Goal: Transaction & Acquisition: Purchase product/service

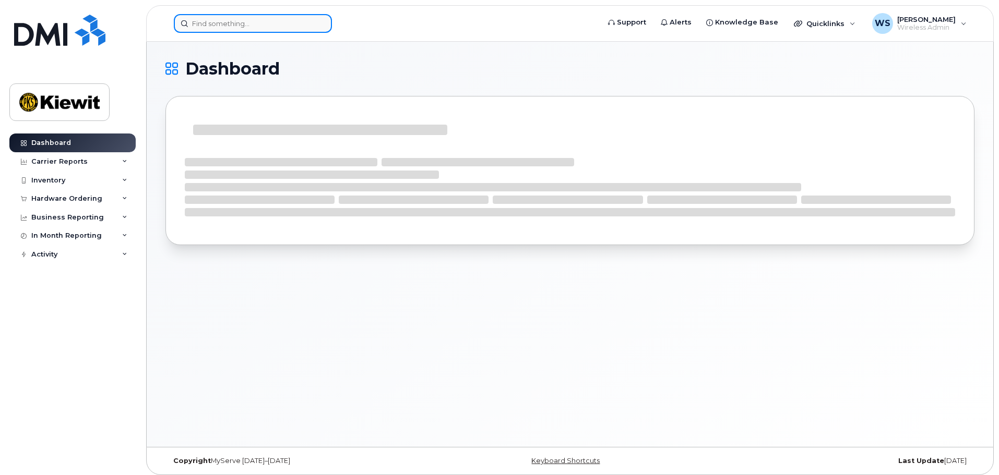
click at [241, 15] on input at bounding box center [253, 23] width 158 height 19
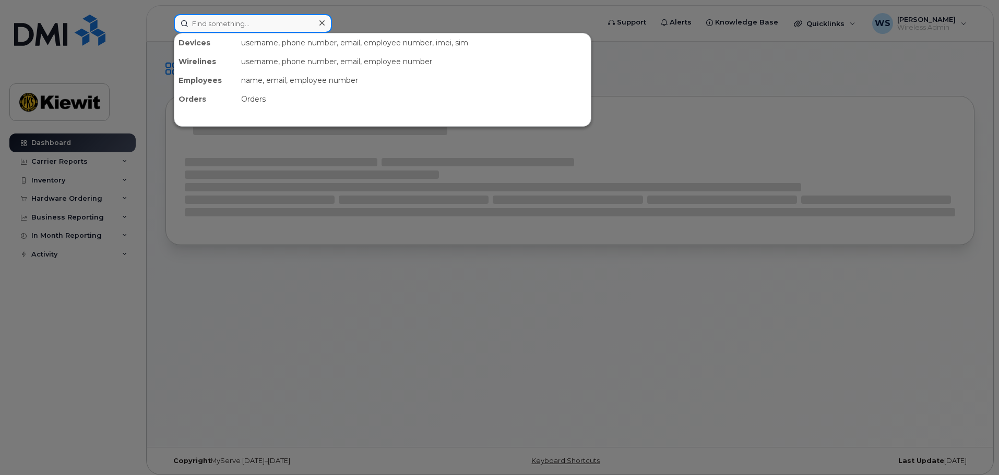
paste input "00485983"
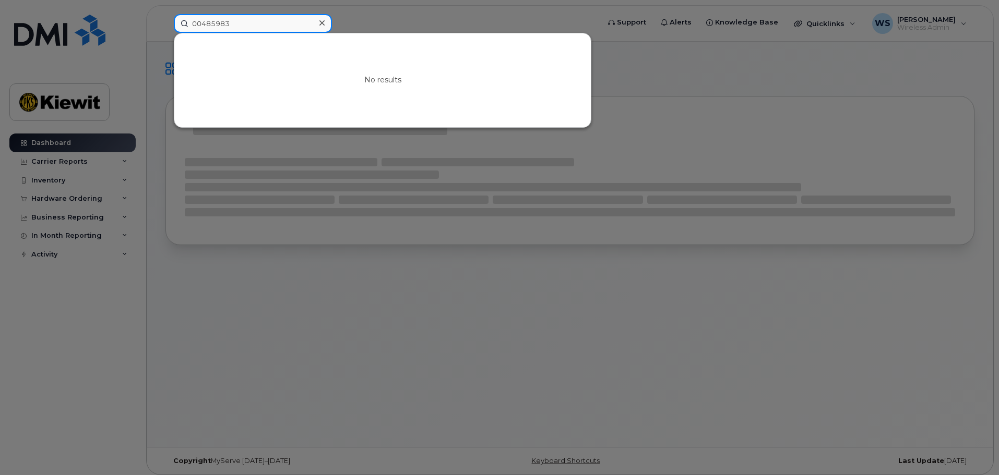
drag, startPoint x: 203, startPoint y: 28, endPoint x: 90, endPoint y: 55, distance: 116.5
click at [165, 33] on div "00485983 No results" at bounding box center [382, 23] width 435 height 19
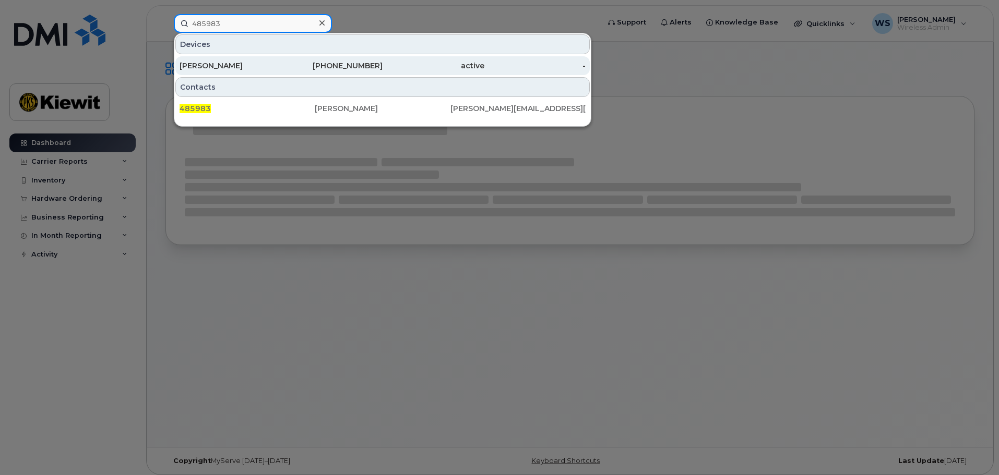
type input "485983"
click at [225, 65] on div "[PERSON_NAME]" at bounding box center [231, 66] width 102 height 10
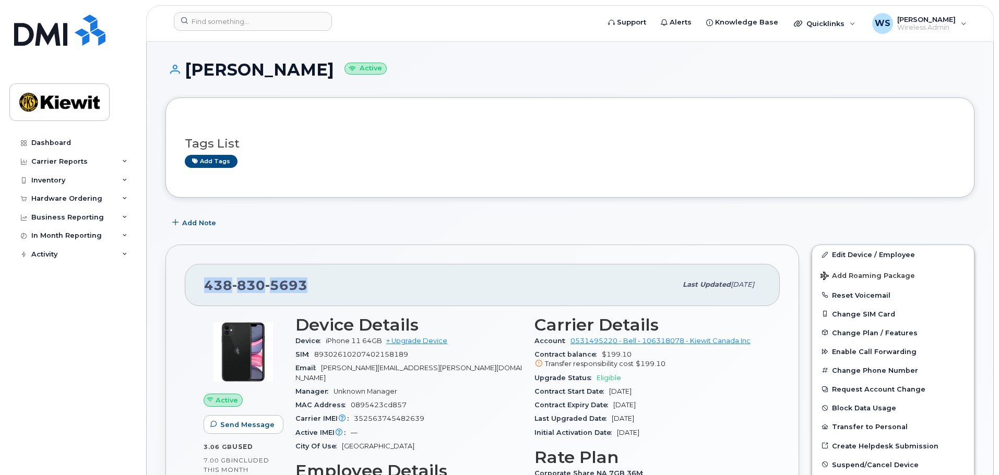
drag, startPoint x: 317, startPoint y: 282, endPoint x: 128, endPoint y: 276, distance: 189.0
click at [423, 342] on link "+ Upgrade Device" at bounding box center [416, 341] width 61 height 8
drag, startPoint x: 315, startPoint y: 281, endPoint x: 180, endPoint y: 281, distance: 135.7
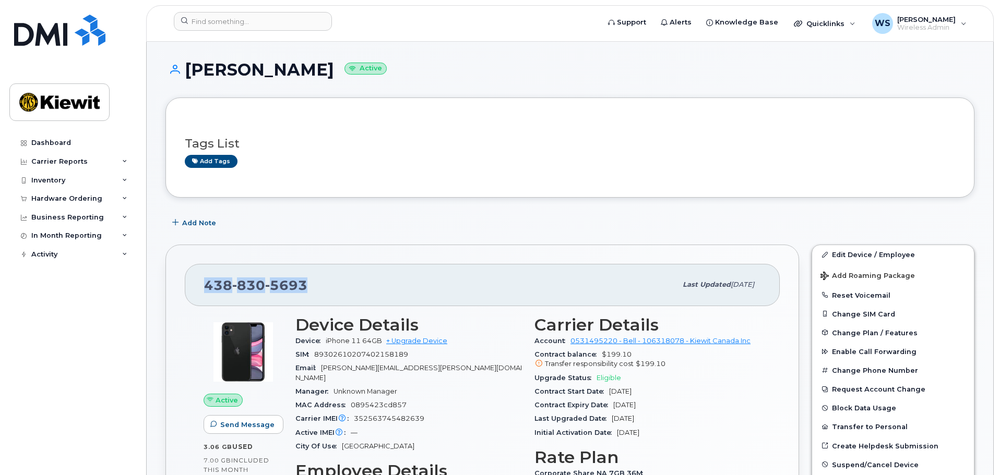
copy span "438 830 5693"
click at [432, 343] on link "+ Upgrade Device" at bounding box center [416, 341] width 61 height 8
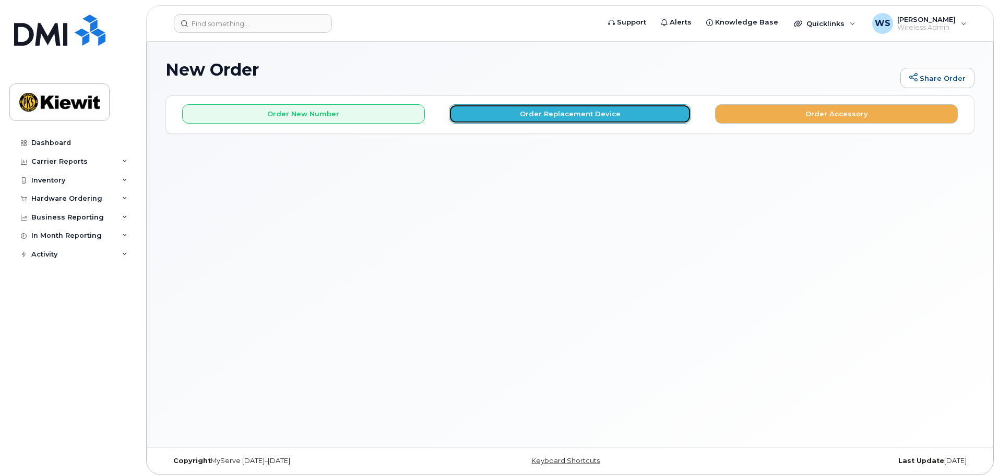
click at [553, 113] on button "Order Replacement Device" at bounding box center [570, 113] width 243 height 19
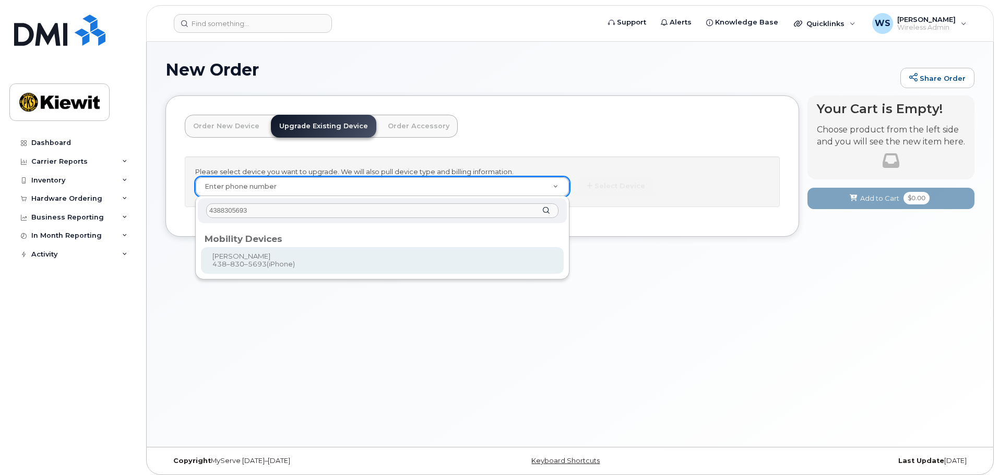
type input "4388305693"
type input "259496"
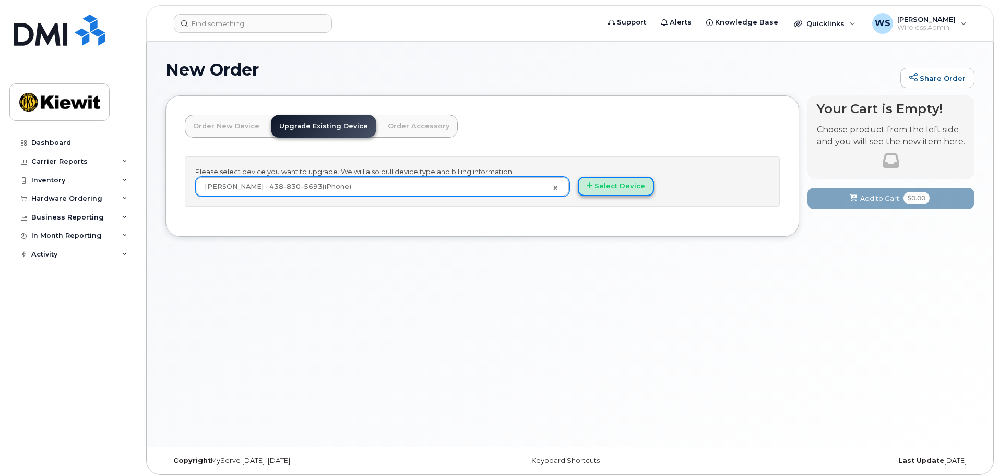
click at [621, 186] on button "Select Device" at bounding box center [616, 186] width 76 height 19
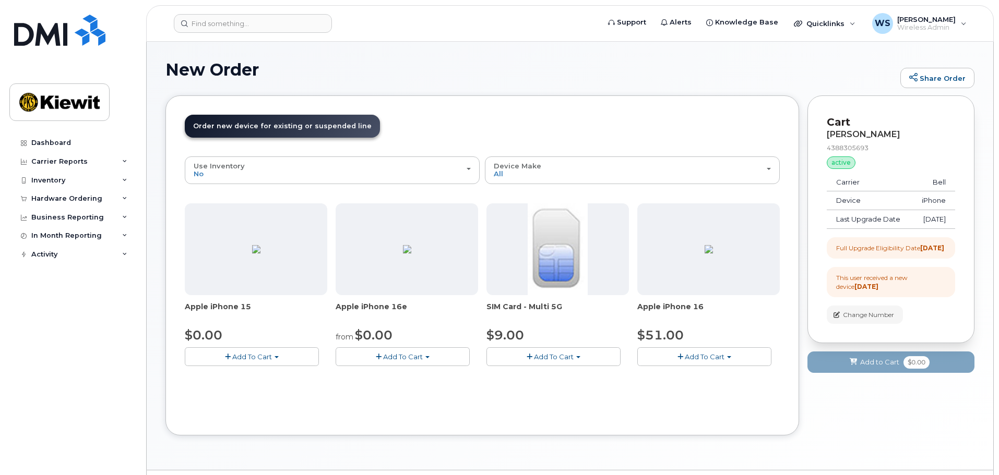
click at [398, 359] on span "Add To Cart" at bounding box center [403, 357] width 40 height 8
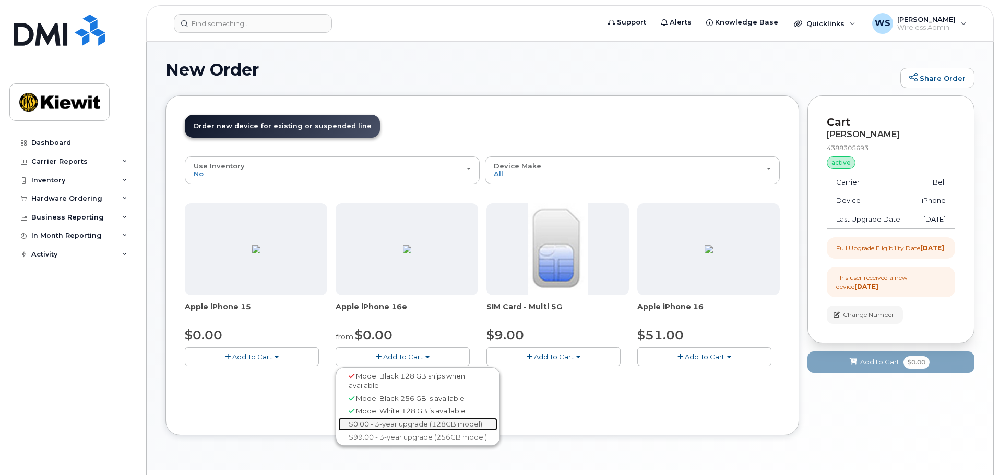
click at [409, 425] on link "$0.00 - 3-year upgrade (128GB model)" at bounding box center [417, 424] width 159 height 13
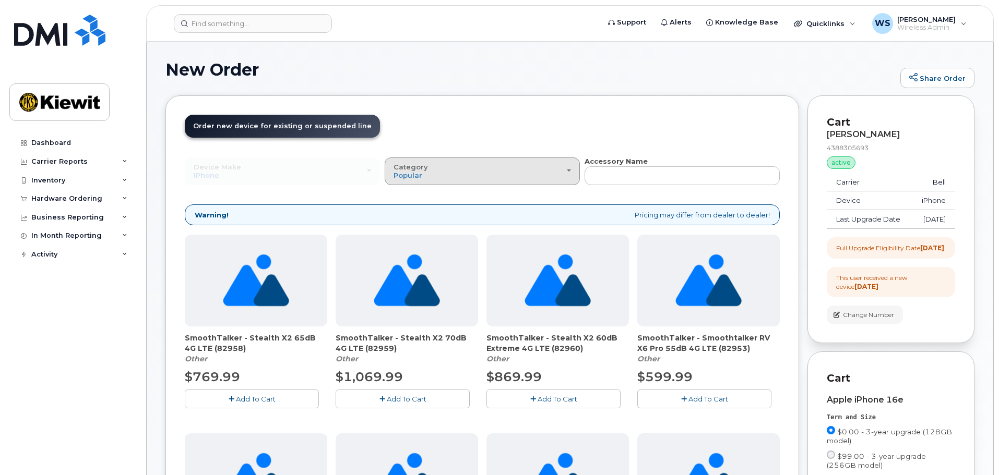
click at [491, 172] on div "Category Popular" at bounding box center [481, 171] width 177 height 16
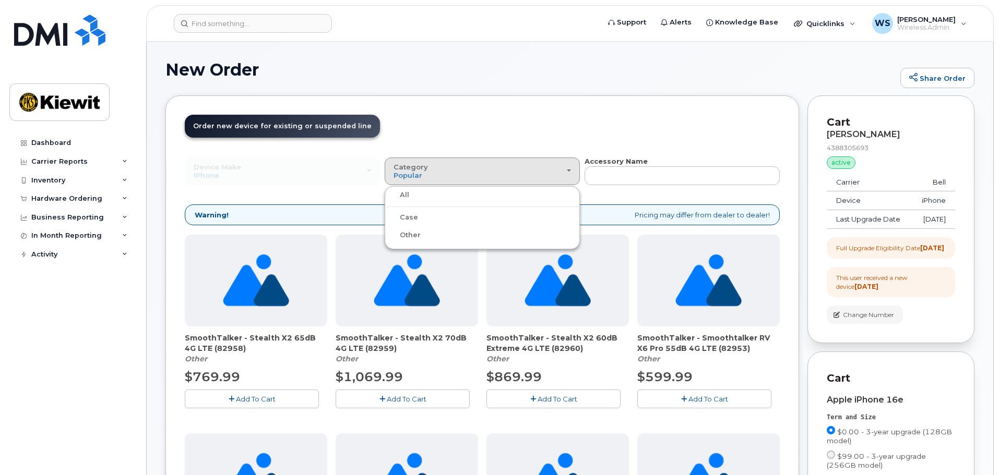
click at [409, 219] on label "Case" at bounding box center [402, 217] width 31 height 13
click at [0, 0] on input "Case" at bounding box center [0, 0] width 0 height 0
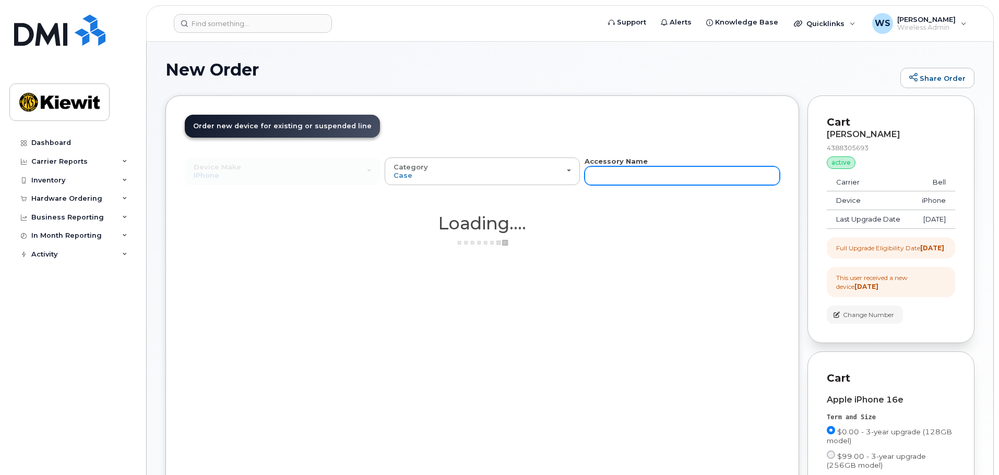
click at [656, 176] on input "text" at bounding box center [682, 175] width 195 height 19
type input "otterbox"
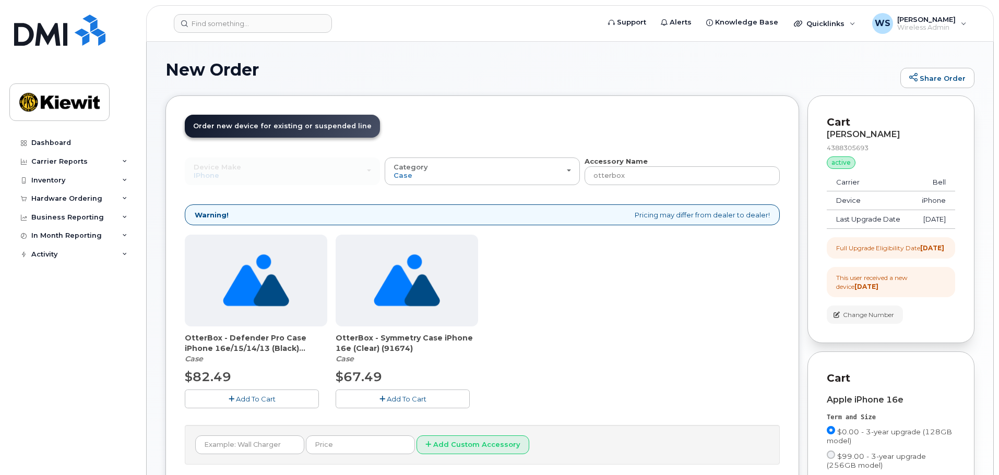
click at [264, 399] on span "Add To Cart" at bounding box center [256, 399] width 40 height 8
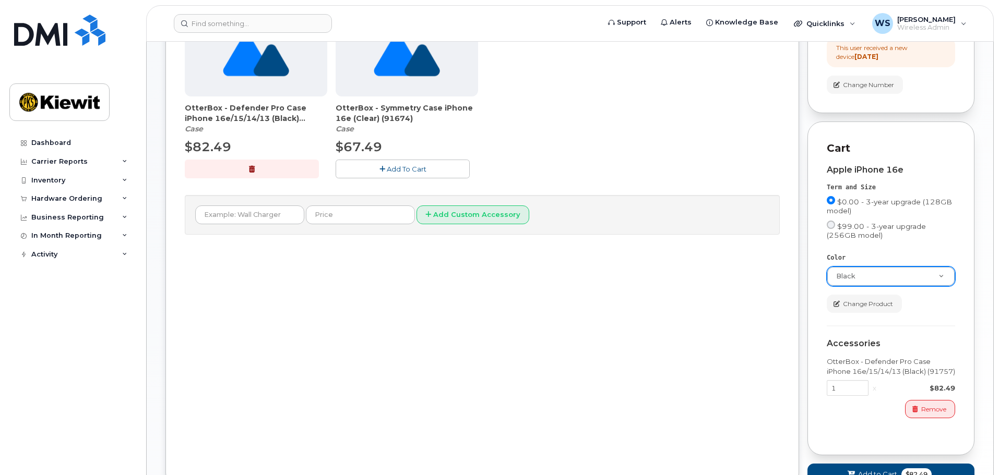
scroll to position [313, 0]
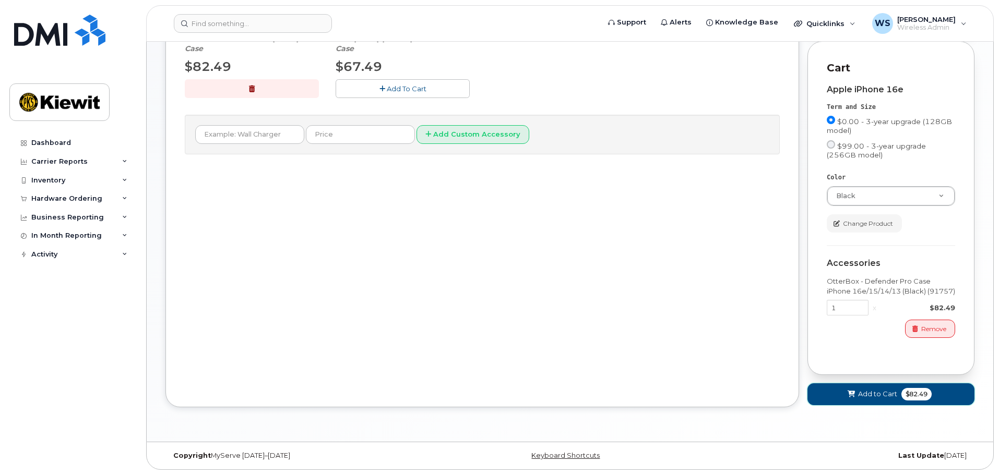
click at [887, 405] on button "Add to Cart $82.49" at bounding box center [890, 394] width 167 height 21
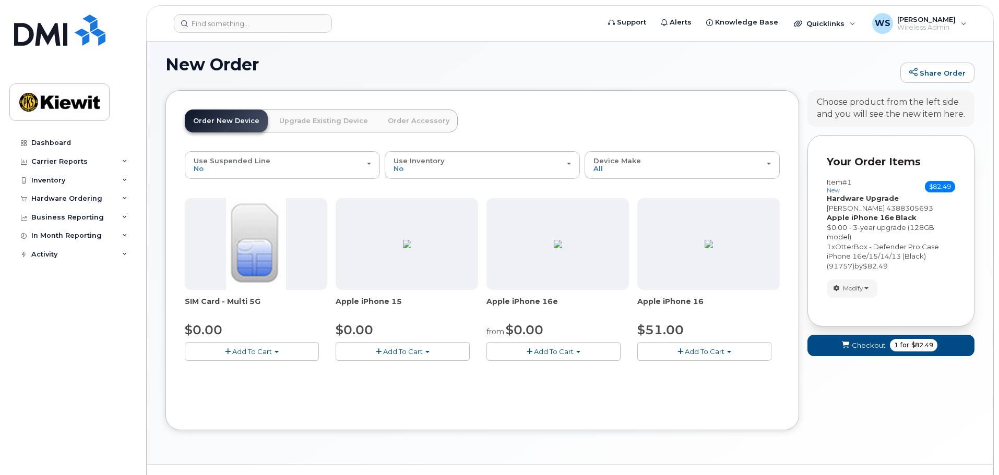
scroll to position [28, 0]
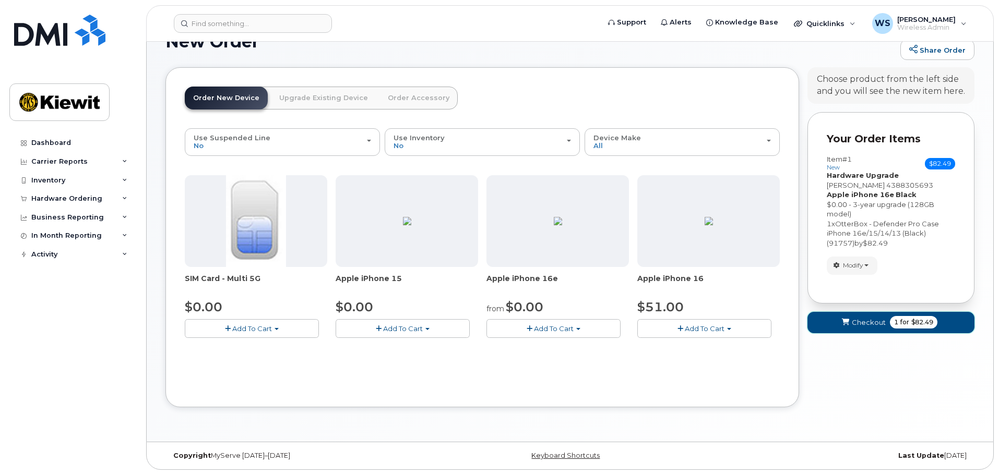
click at [878, 333] on button "Checkout 1 for $82.49" at bounding box center [890, 322] width 167 height 21
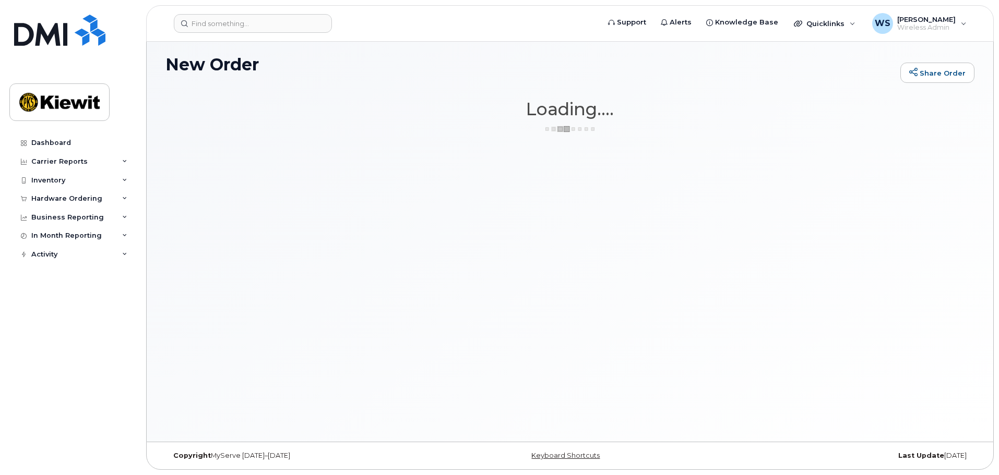
scroll to position [5, 0]
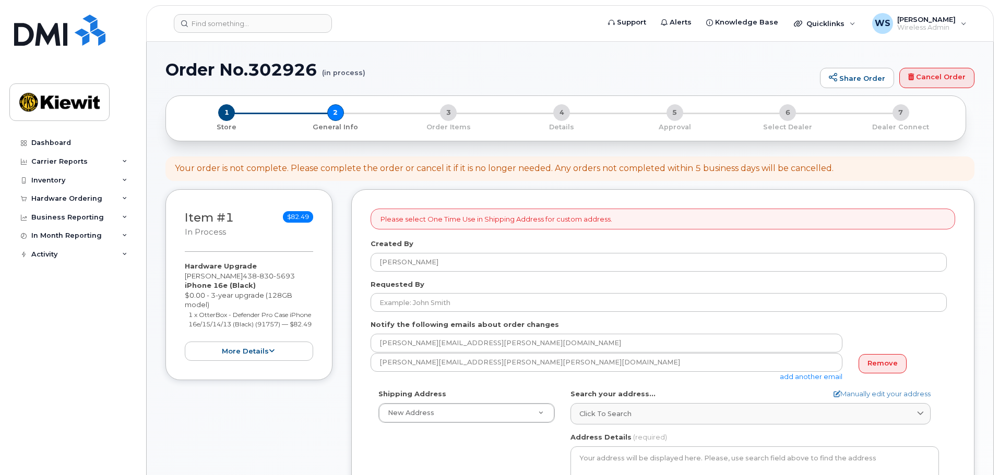
select select
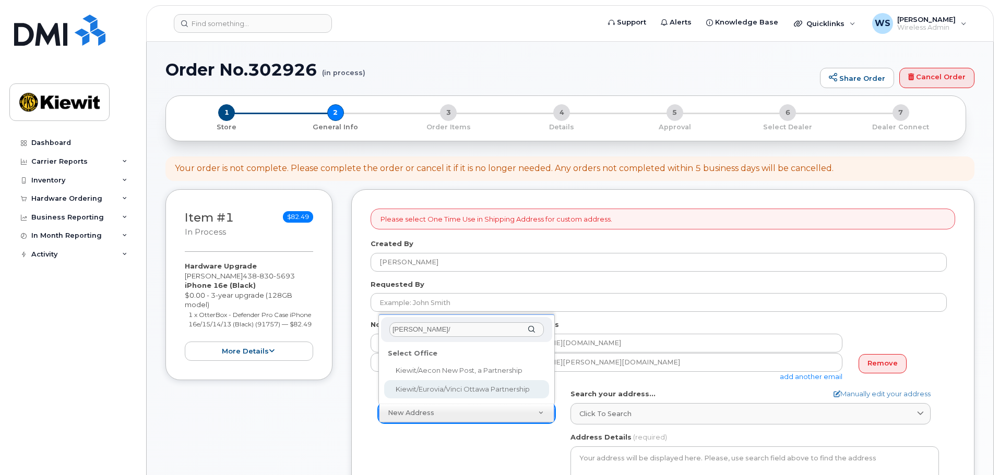
type input "[PERSON_NAME]/"
select select
type textarea "2440 Don Reid Dr Ottawa Ontario K1H 1E1"
type input "[PERSON_NAME]"
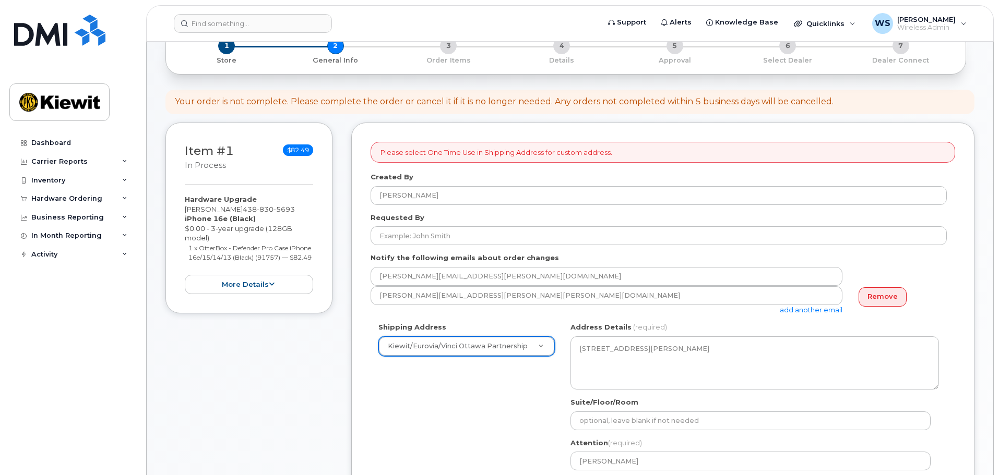
scroll to position [209, 0]
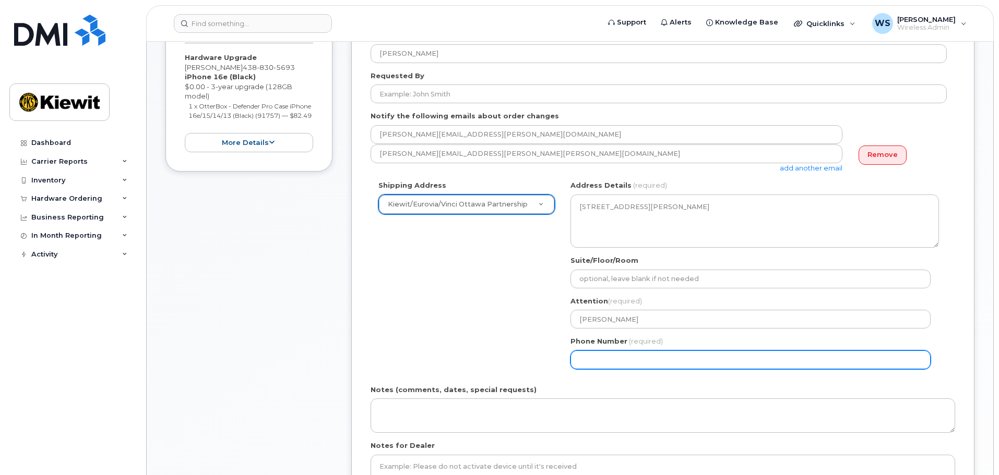
click at [612, 362] on input "Phone Number" at bounding box center [750, 360] width 360 height 19
select select
type input "613298981"
select select
type input "6132989818"
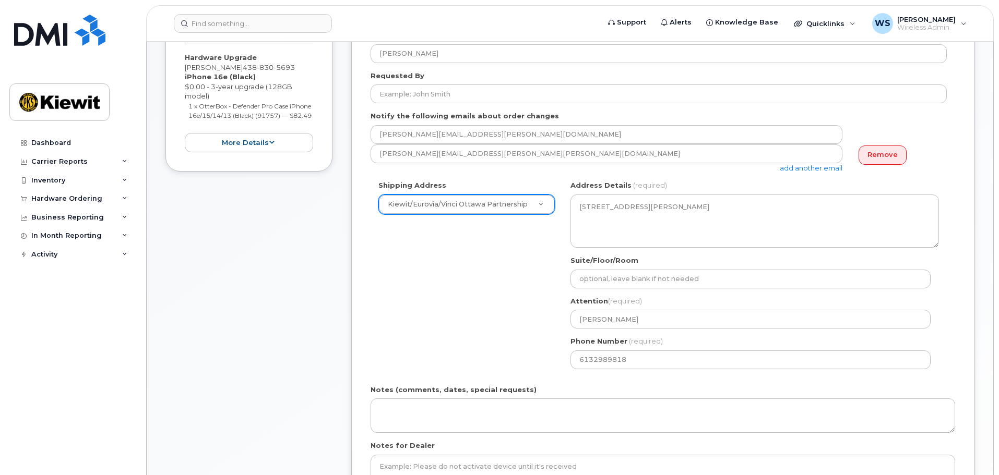
click at [471, 293] on div "Shipping Address Kiewit/Eurovia/Vinci Ottawa Partnership New Address Beaver Mar…" at bounding box center [659, 279] width 576 height 196
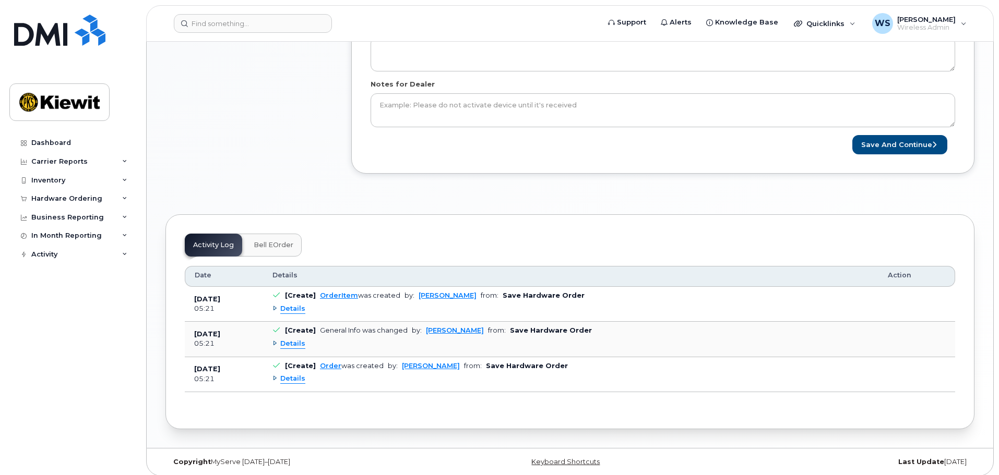
scroll to position [574, 0]
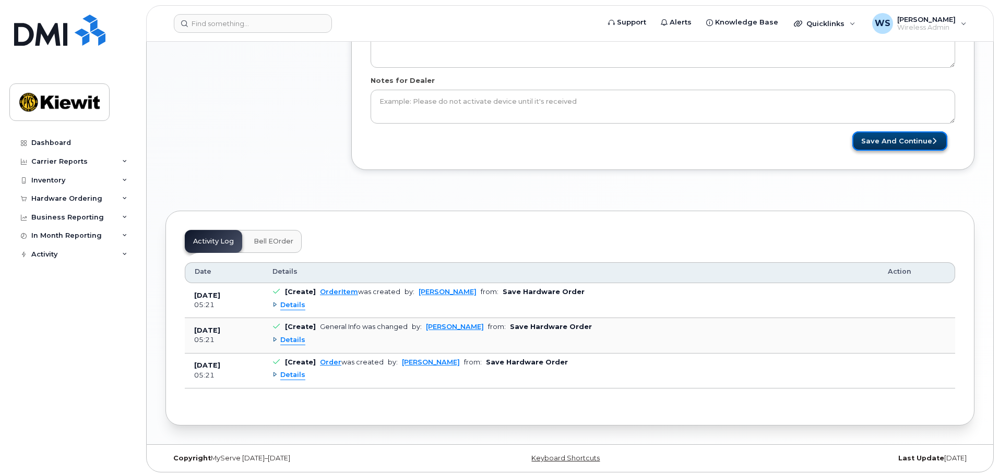
click at [927, 149] on button "Save and Continue" at bounding box center [899, 141] width 95 height 19
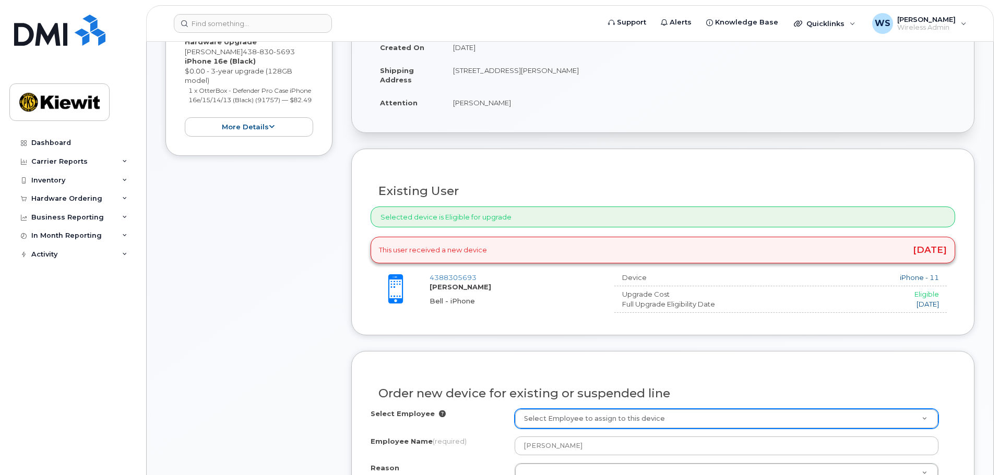
scroll to position [522, 0]
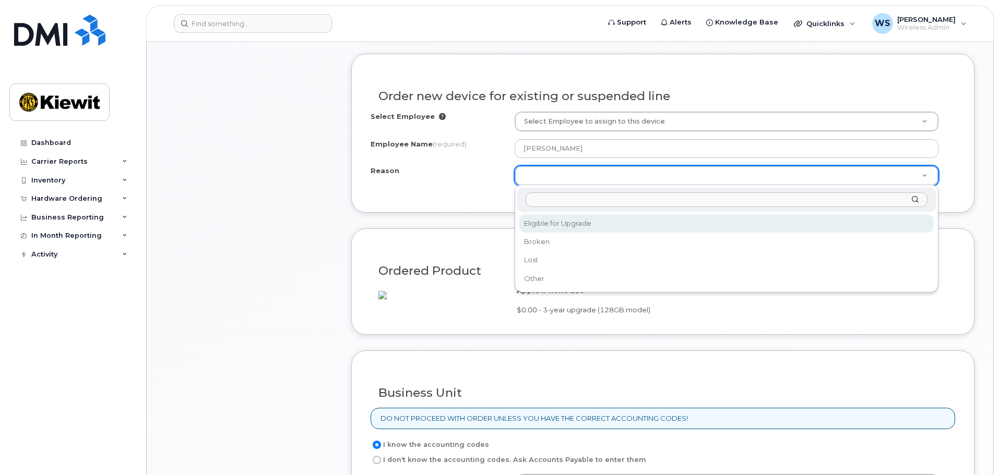
select select "eligible_for_upgrade"
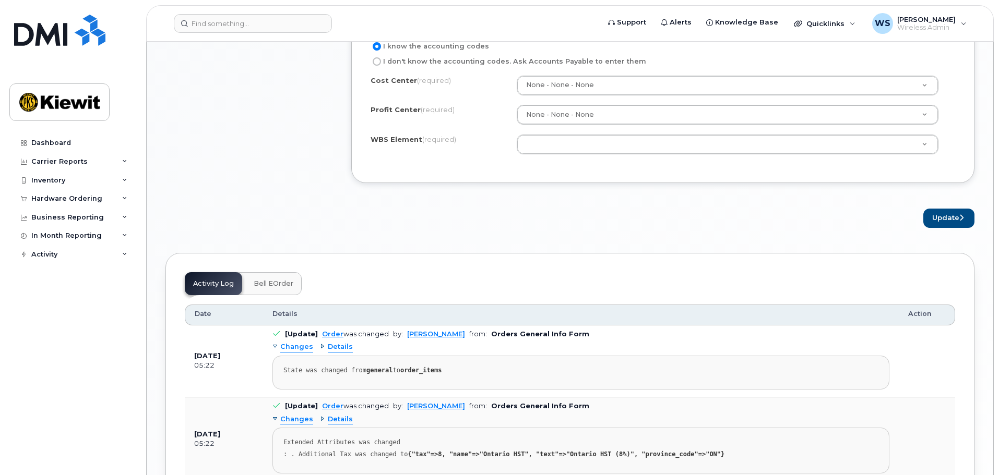
scroll to position [939, 0]
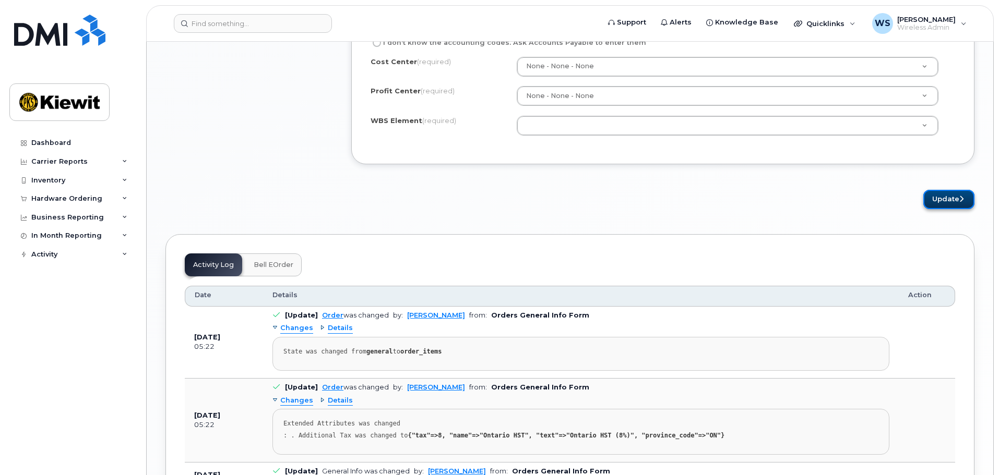
click at [961, 202] on icon "submit" at bounding box center [961, 199] width 4 height 7
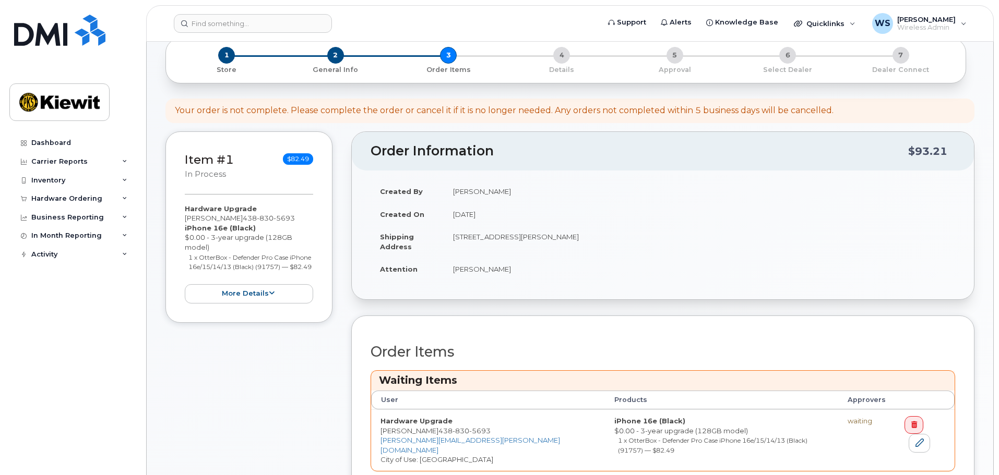
scroll to position [365, 0]
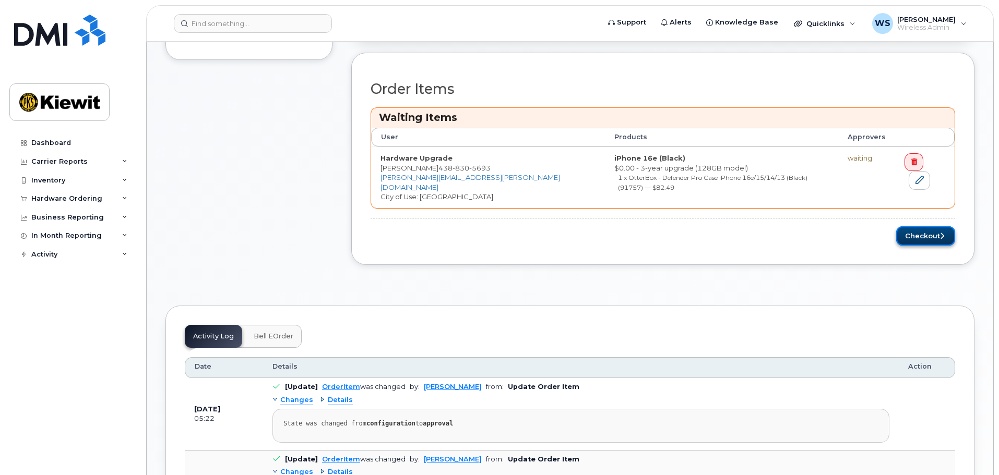
click at [907, 231] on button "Checkout" at bounding box center [925, 235] width 59 height 19
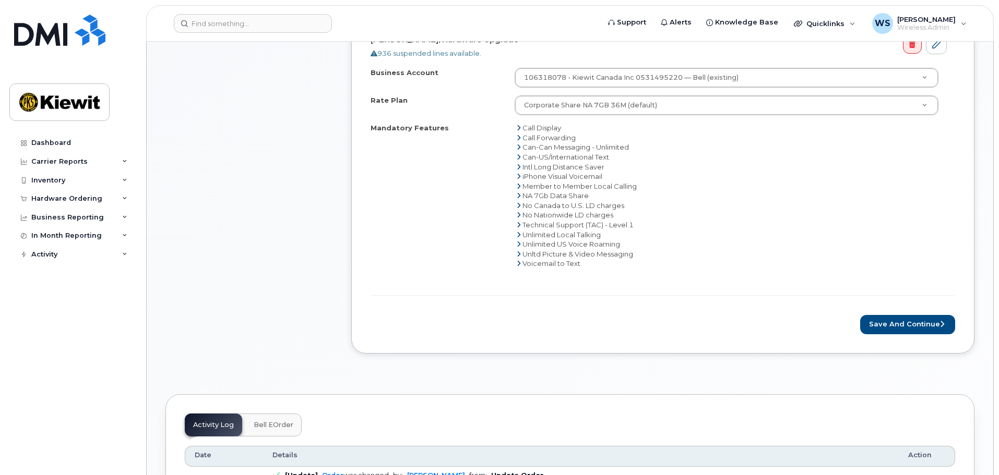
scroll to position [470, 0]
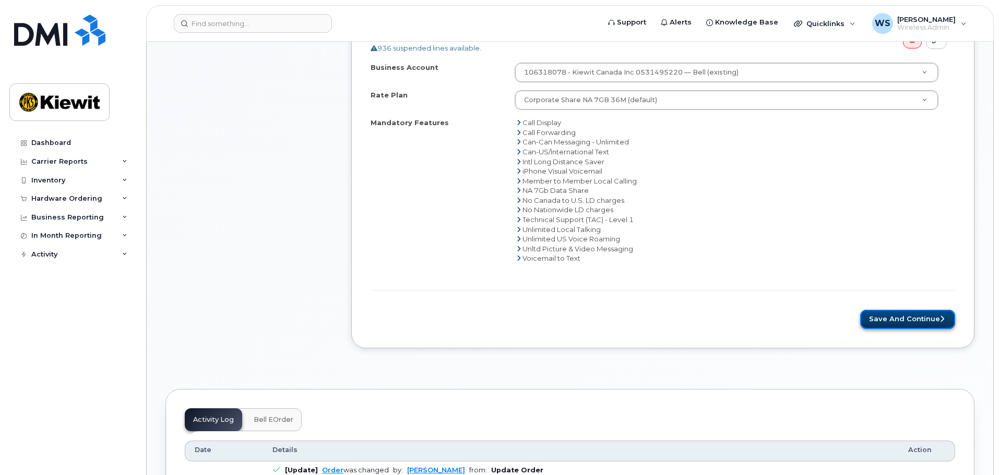
click at [909, 321] on button "Save and Continue" at bounding box center [907, 319] width 95 height 19
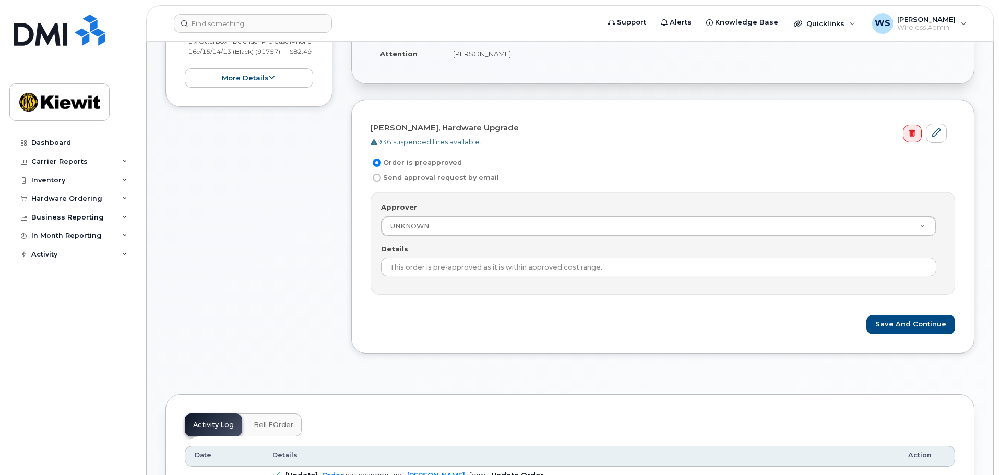
scroll to position [365, 0]
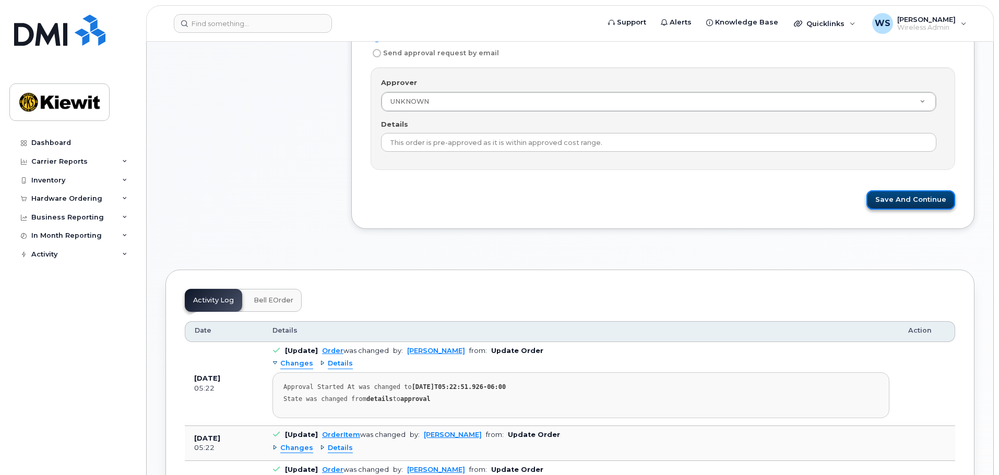
click at [897, 201] on button "Save and Continue" at bounding box center [910, 199] width 89 height 19
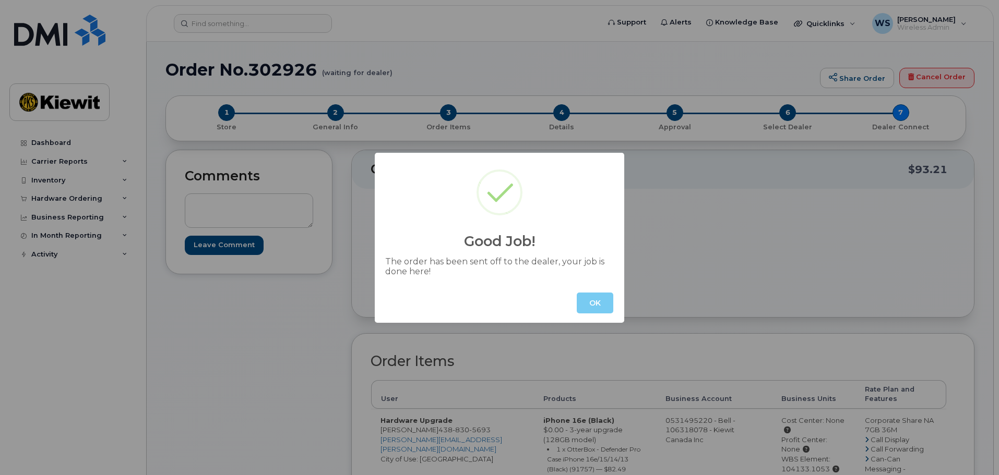
click at [591, 300] on button "OK" at bounding box center [595, 303] width 37 height 21
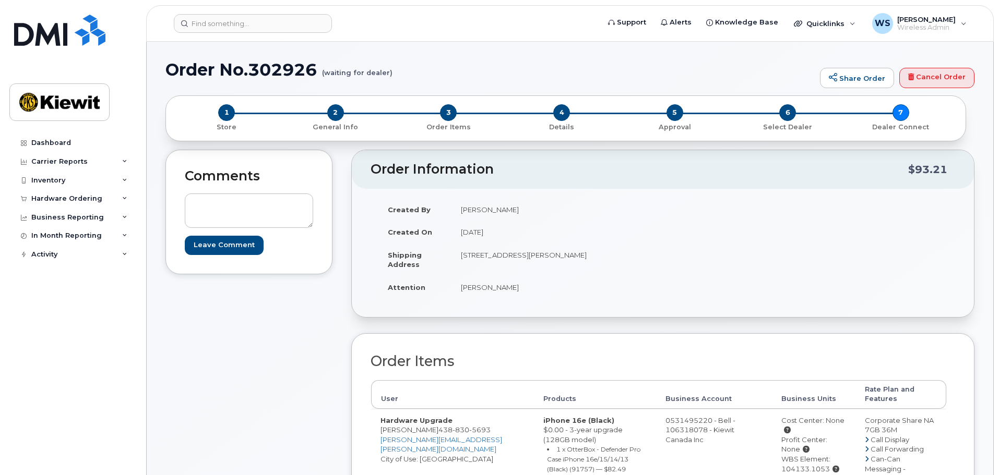
click at [272, 66] on h1 "Order No.302926 (waiting for dealer)" at bounding box center [489, 70] width 649 height 18
copy h1 "302926"
